Goal: Task Accomplishment & Management: Complete application form

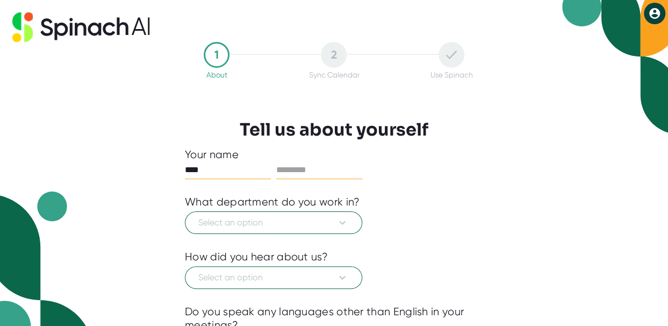
type input "****"
click at [317, 169] on input "text" at bounding box center [319, 169] width 86 height 17
type input "****"
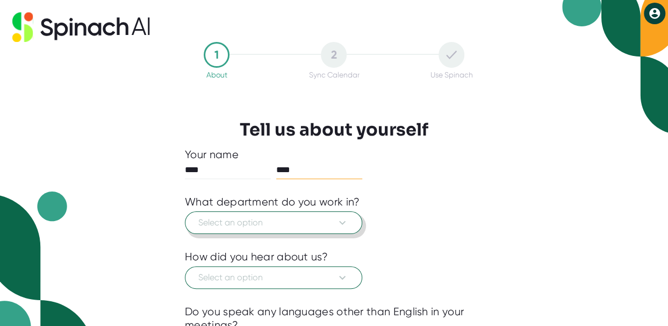
click at [346, 219] on icon at bounding box center [342, 222] width 13 height 13
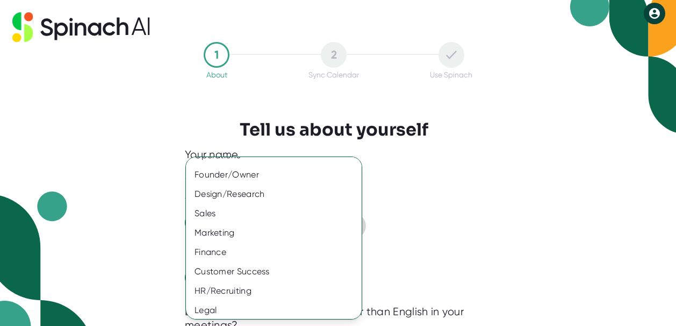
scroll to position [93, 0]
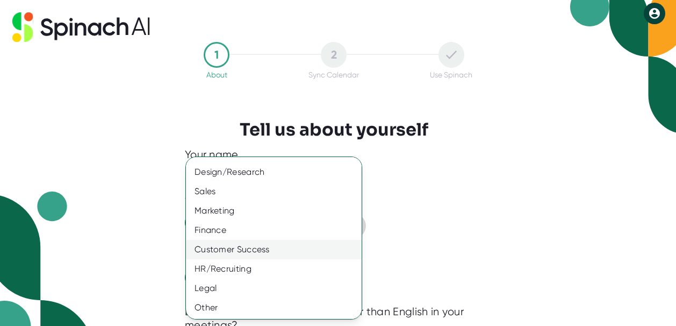
click at [246, 248] on div "Customer Success" at bounding box center [278, 249] width 184 height 19
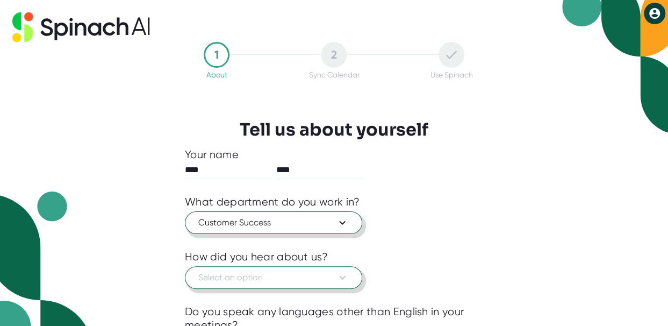
click at [260, 282] on span "Select an option" at bounding box center [273, 277] width 150 height 13
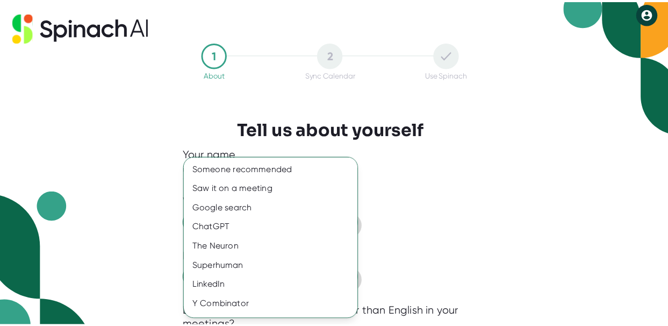
scroll to position [16, 0]
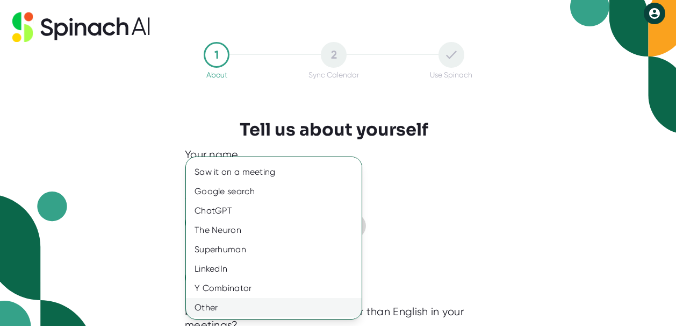
click at [234, 308] on div "Other" at bounding box center [278, 307] width 184 height 19
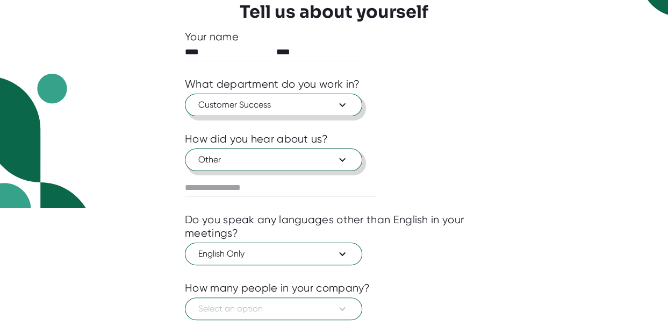
scroll to position [185, 0]
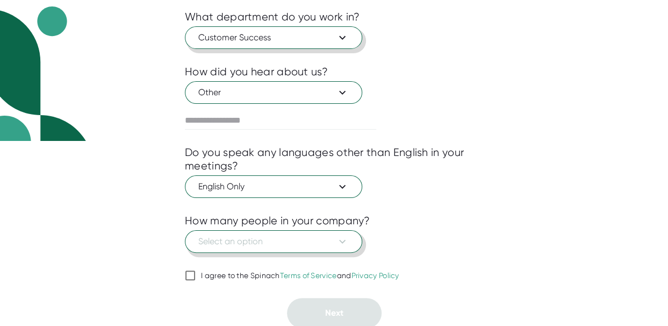
click at [344, 243] on icon at bounding box center [342, 241] width 13 height 13
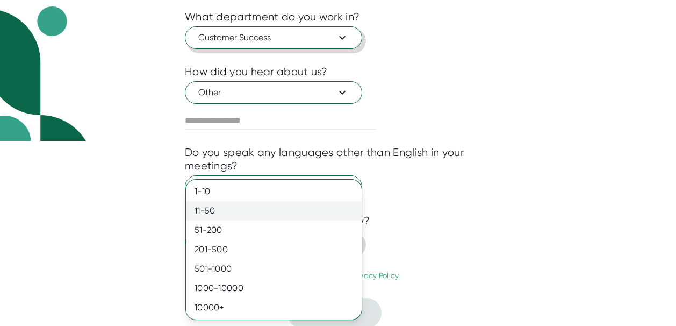
click at [263, 214] on div "11-50" at bounding box center [274, 210] width 176 height 19
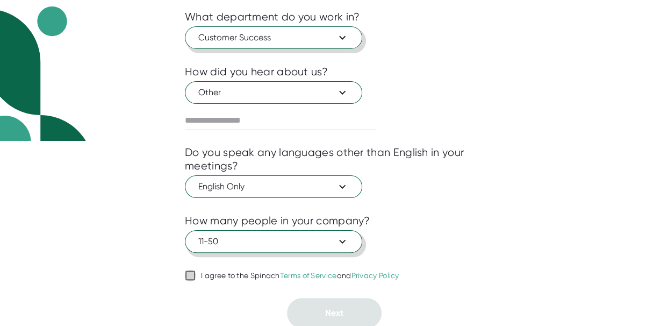
click at [189, 273] on input "I agree to the Spinach Terms of Service and Privacy Policy" at bounding box center [190, 275] width 11 height 13
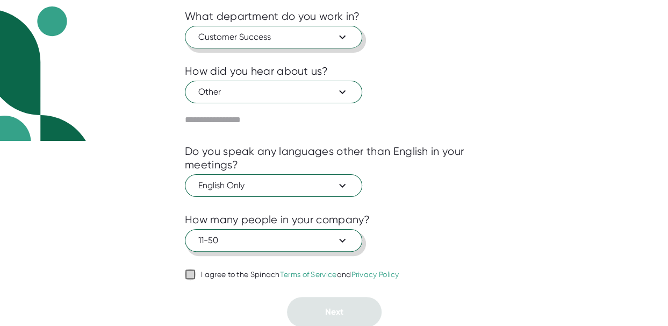
checkbox input "true"
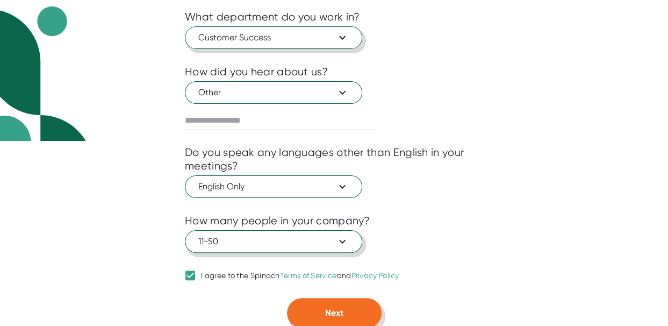
click at [329, 309] on span "Next" at bounding box center [334, 312] width 18 height 10
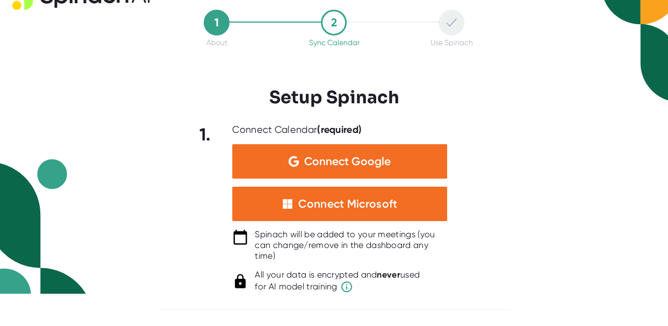
scroll to position [31, 0]
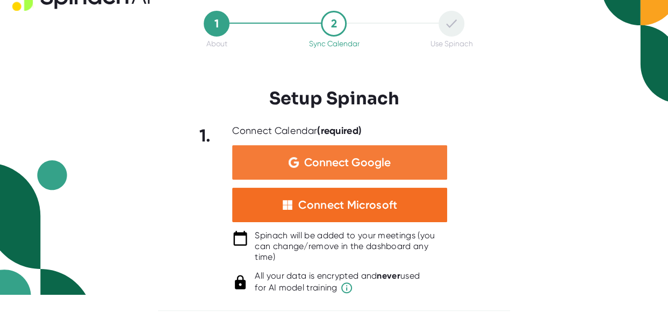
click at [348, 157] on span "Connect Google" at bounding box center [347, 162] width 87 height 11
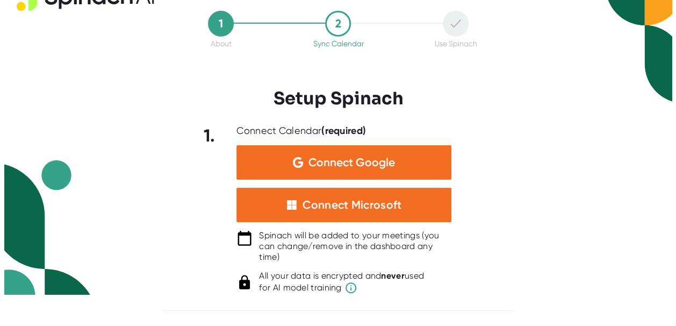
scroll to position [0, 0]
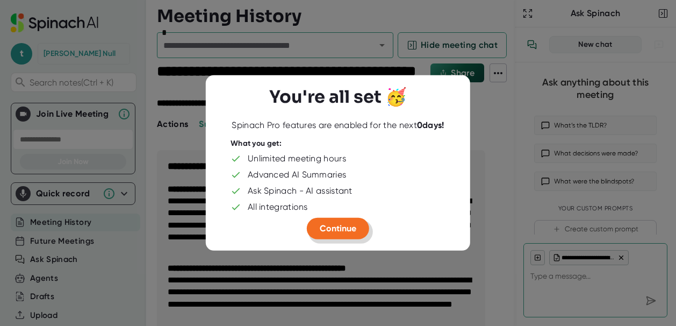
click at [338, 225] on span "Continue" at bounding box center [338, 228] width 37 height 10
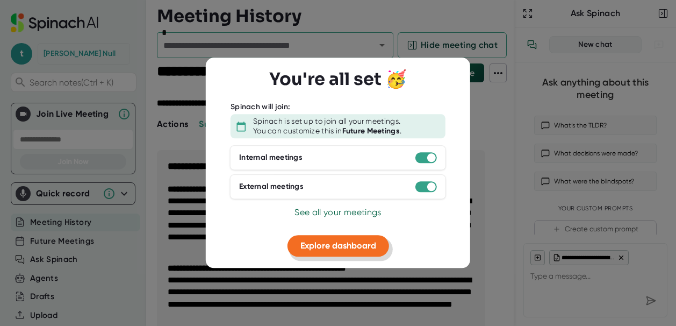
click at [358, 246] on span "Explore dashboard" at bounding box center [338, 245] width 76 height 10
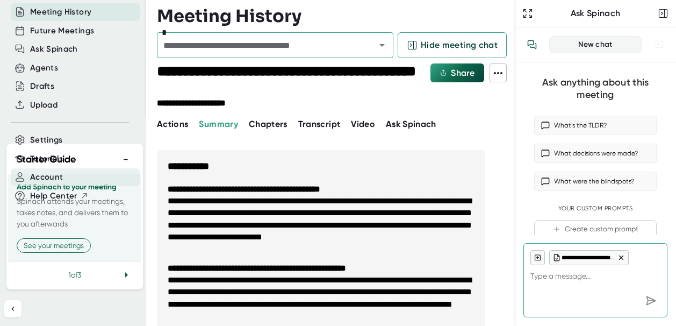
scroll to position [213, 0]
type textarea "x"
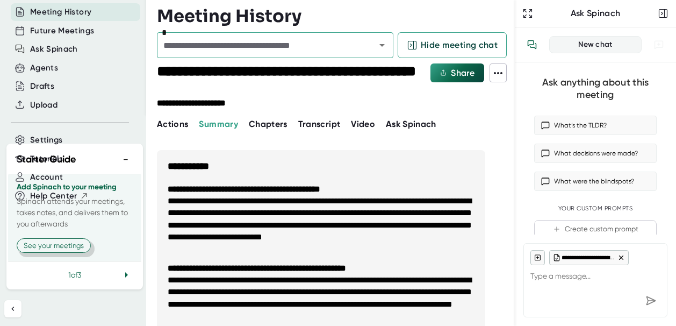
click at [73, 253] on button "See your meetings" at bounding box center [54, 245] width 74 height 15
